Goal: Transaction & Acquisition: Purchase product/service

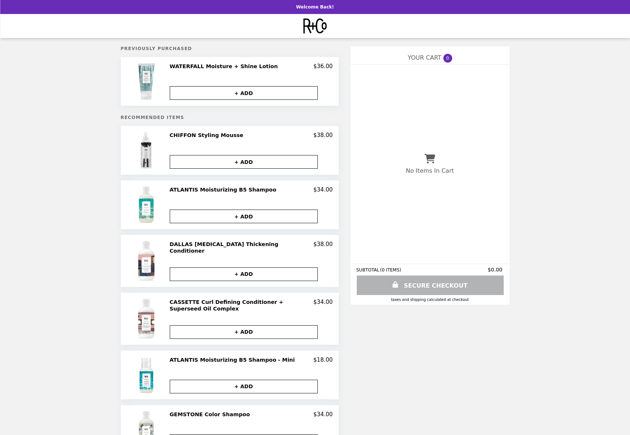
click at [178, 135] on h2 "CHIFFON Styling Mousse" at bounding box center [208, 135] width 77 height 7
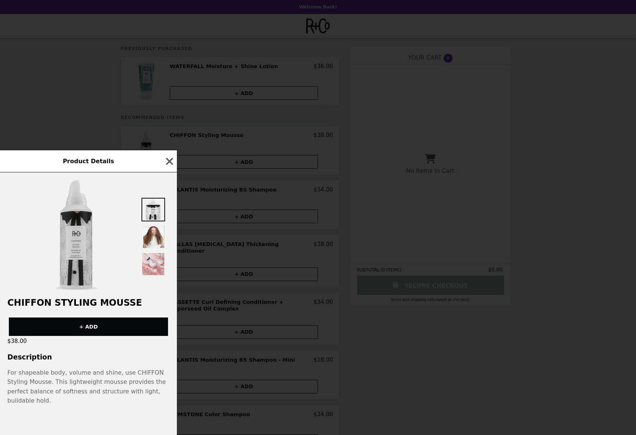
click at [78, 236] on img at bounding box center [76, 235] width 49 height 111
click at [154, 246] on img at bounding box center [153, 237] width 24 height 24
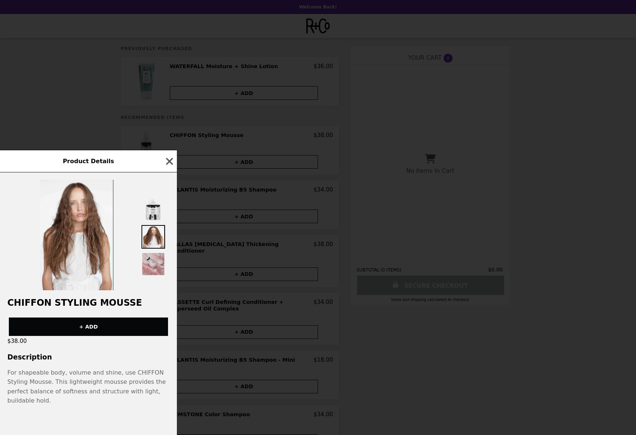
click at [152, 273] on img at bounding box center [153, 264] width 24 height 24
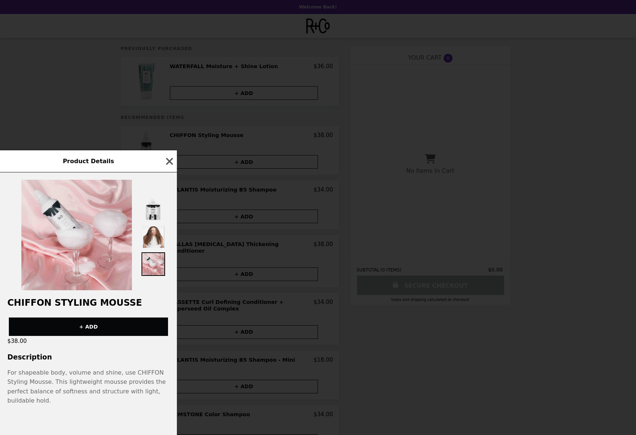
click at [169, 165] on icon "button" at bounding box center [169, 161] width 7 height 7
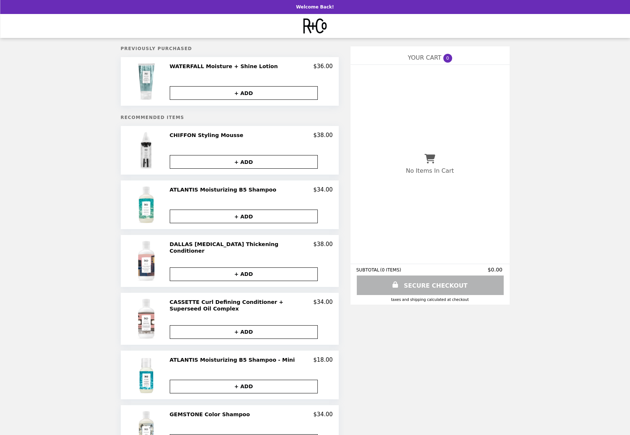
click at [188, 136] on h2 "CHIFFON Styling Mousse" at bounding box center [208, 135] width 77 height 7
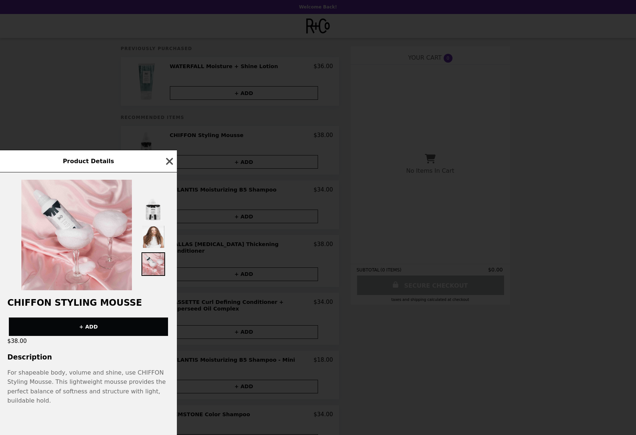
click at [170, 167] on icon "button" at bounding box center [169, 161] width 11 height 11
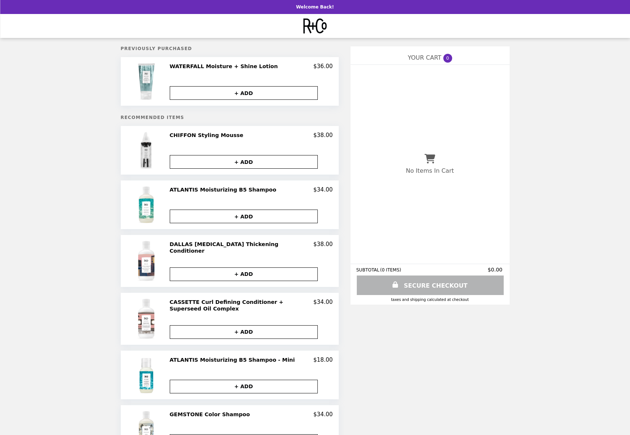
click at [315, 28] on img "Main" at bounding box center [315, 25] width 24 height 15
